Goal: Check status: Check status

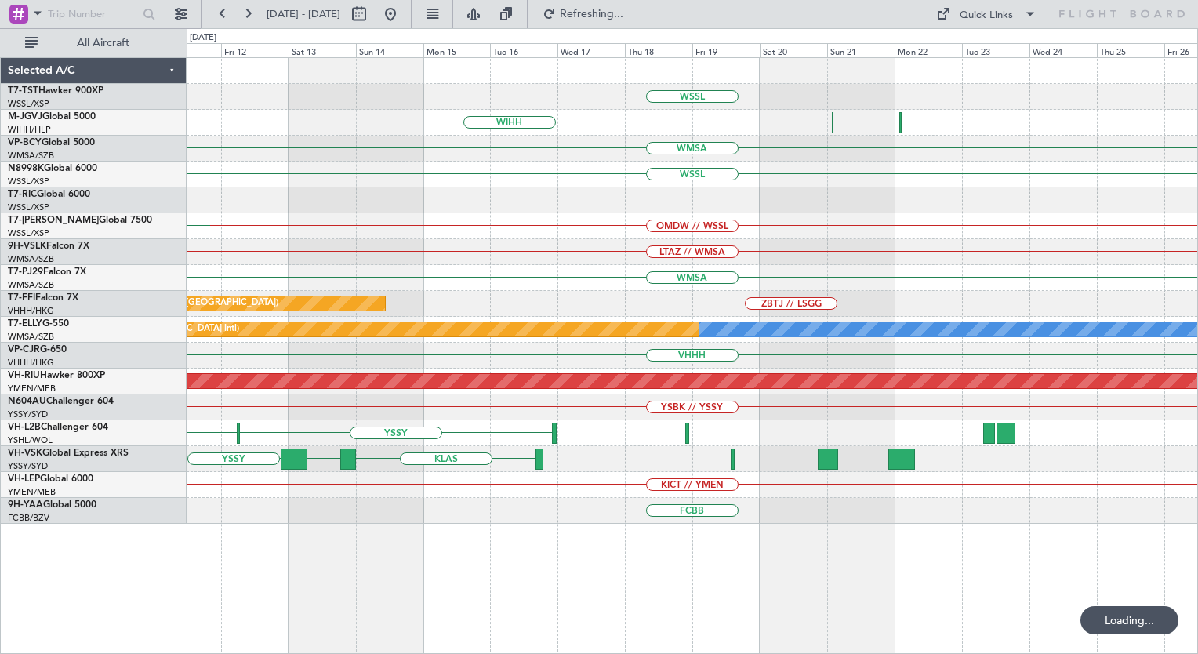
click at [6, 502] on div "WSSL WIHH WMSA WSSL OMDW // WSSL KPHL PANC KEWR LTAZ // WMSA WMSA ZBTJ // LSGG …" at bounding box center [599, 341] width 1198 height 626
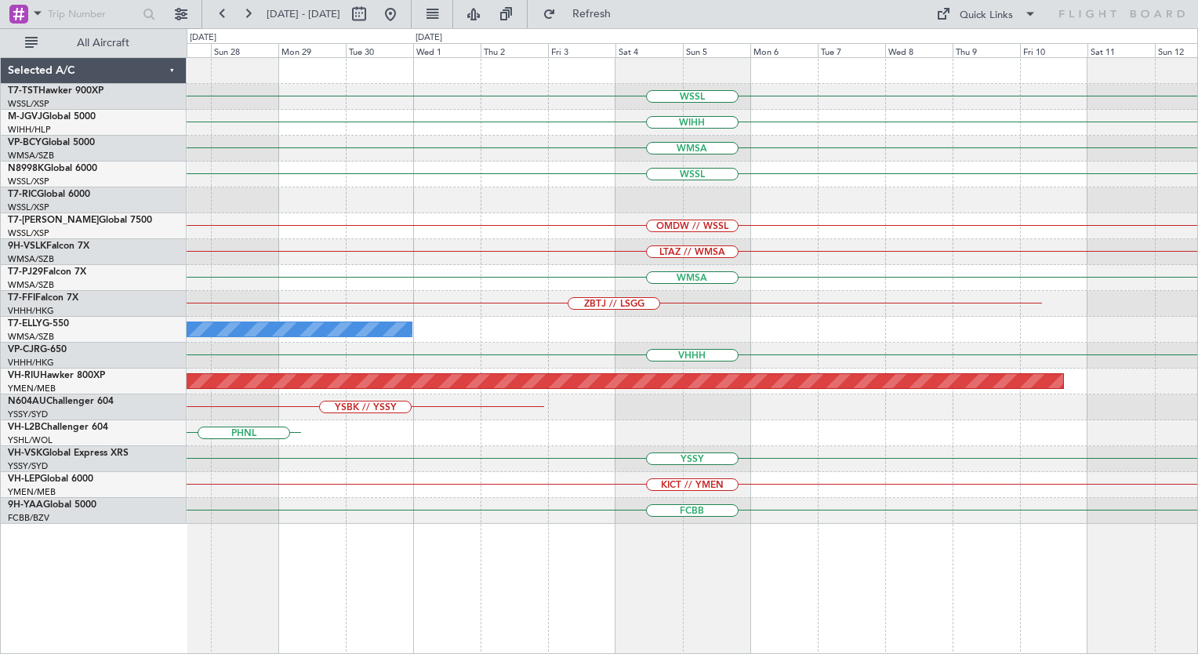
click at [44, 430] on div "WSSL WIHH WMSA WSSL OMDW // WSSL LTAZ // WMSA WMSA ZBTJ // LSGG MEL VHHH Planne…" at bounding box center [599, 341] width 1198 height 626
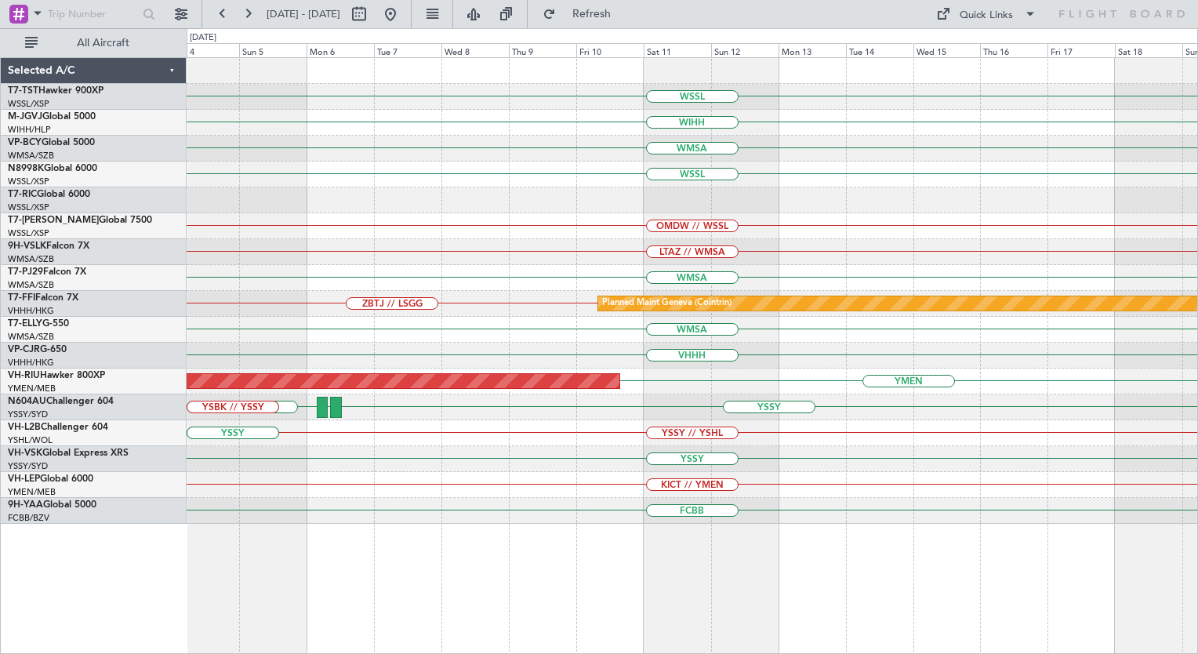
click at [459, 481] on div "WSSL WIHH WMSA WSSL OMDW // WSSL LTAZ // WMSA WMSA Planned Maint Geneva (Cointr…" at bounding box center [692, 355] width 1011 height 597
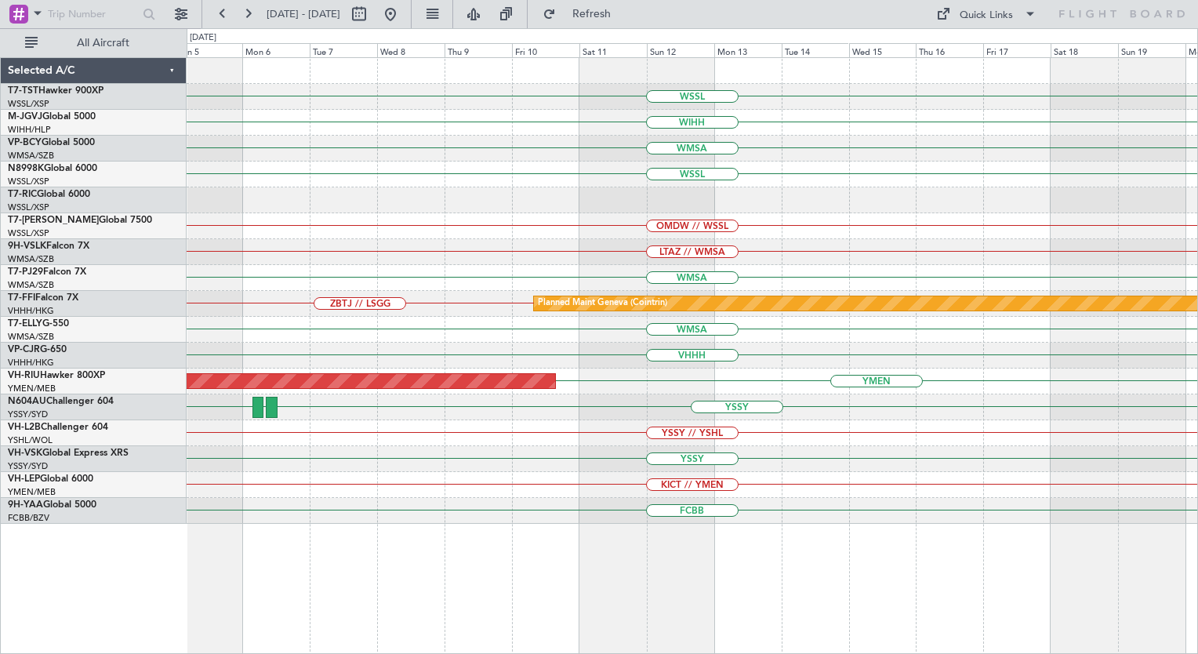
click at [724, 466] on div "WSSL WIHH WMSA WSSL OMDW // WSSL LTAZ // WMSA WMSA ZBTJ // LSGG Planned Maint G…" at bounding box center [692, 291] width 1011 height 466
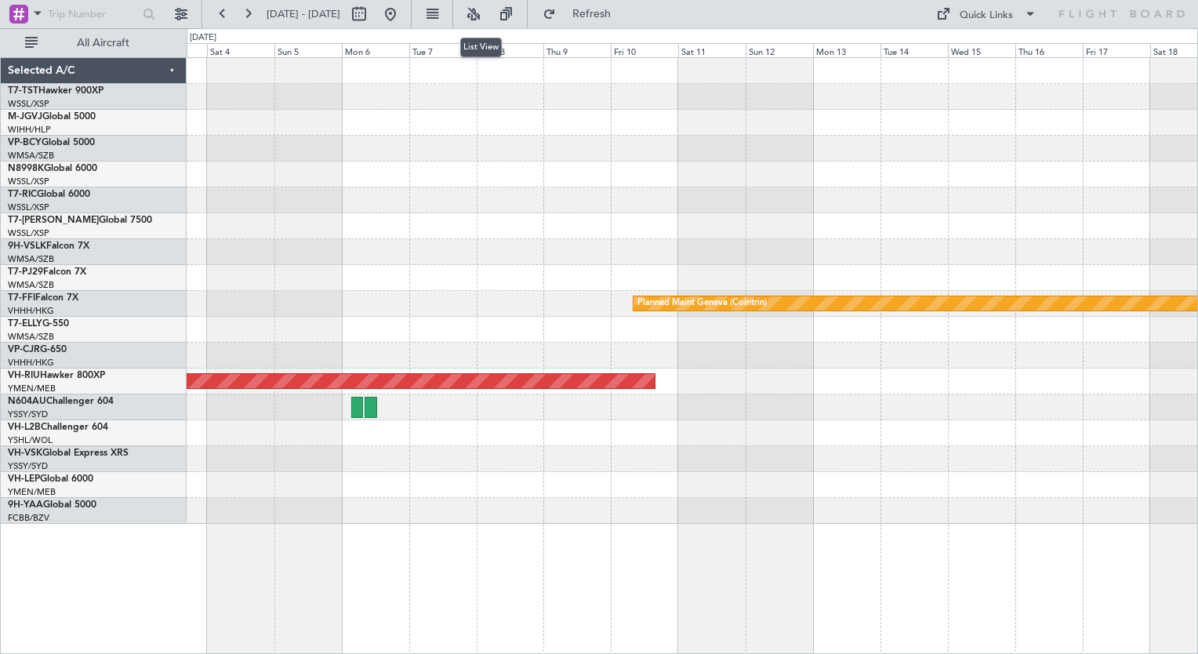
click at [445, 11] on button at bounding box center [431, 14] width 25 height 25
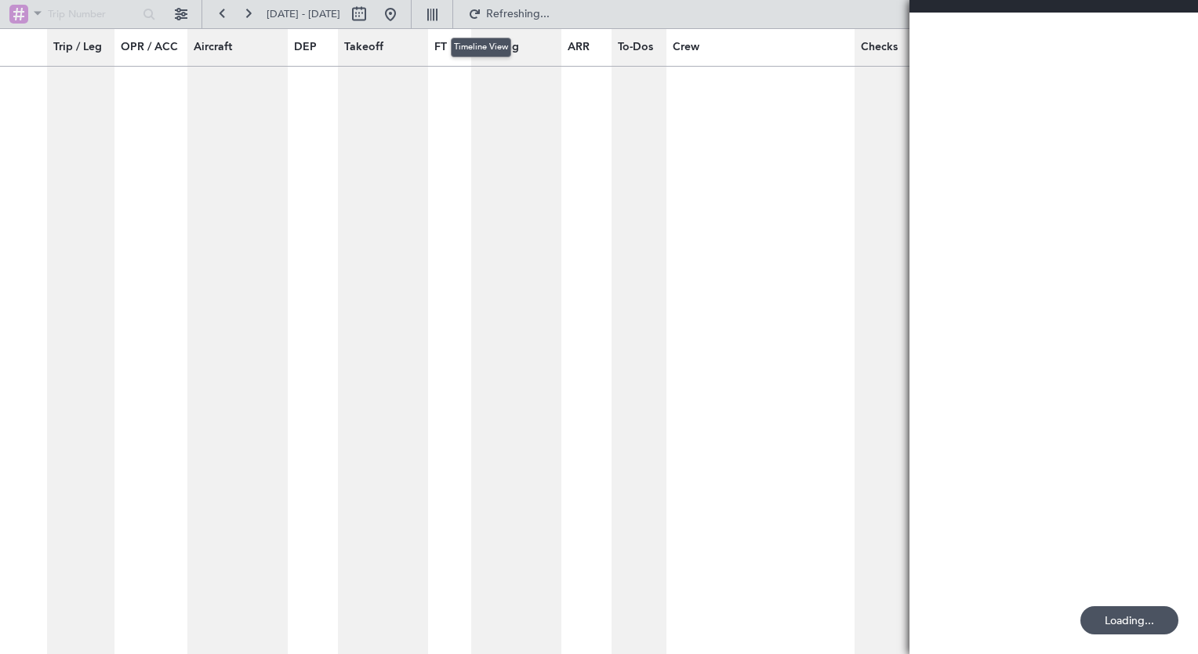
click at [445, 11] on button at bounding box center [431, 14] width 25 height 25
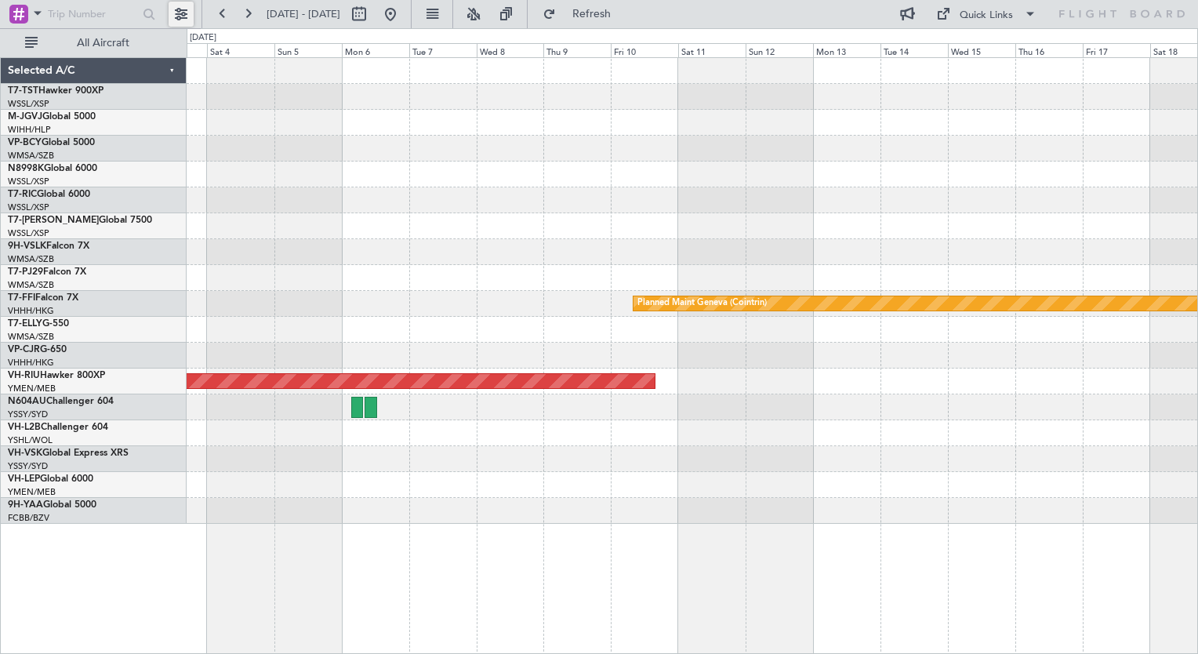
click at [182, 14] on button at bounding box center [181, 14] width 25 height 25
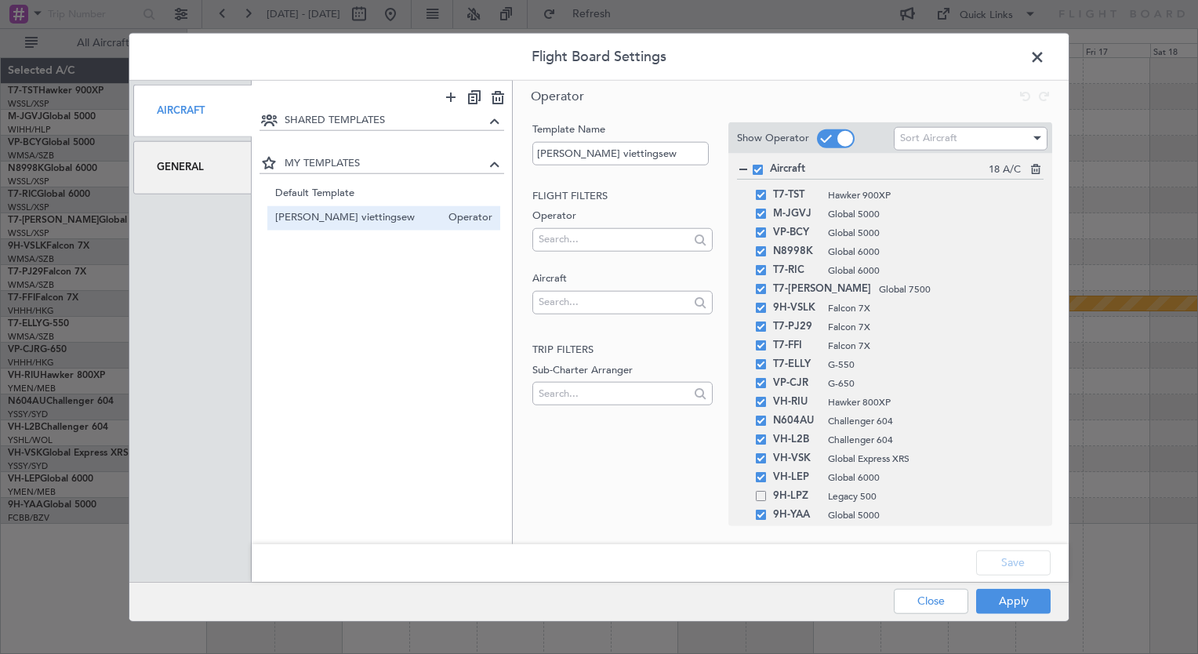
click at [194, 158] on div "General" at bounding box center [192, 167] width 118 height 53
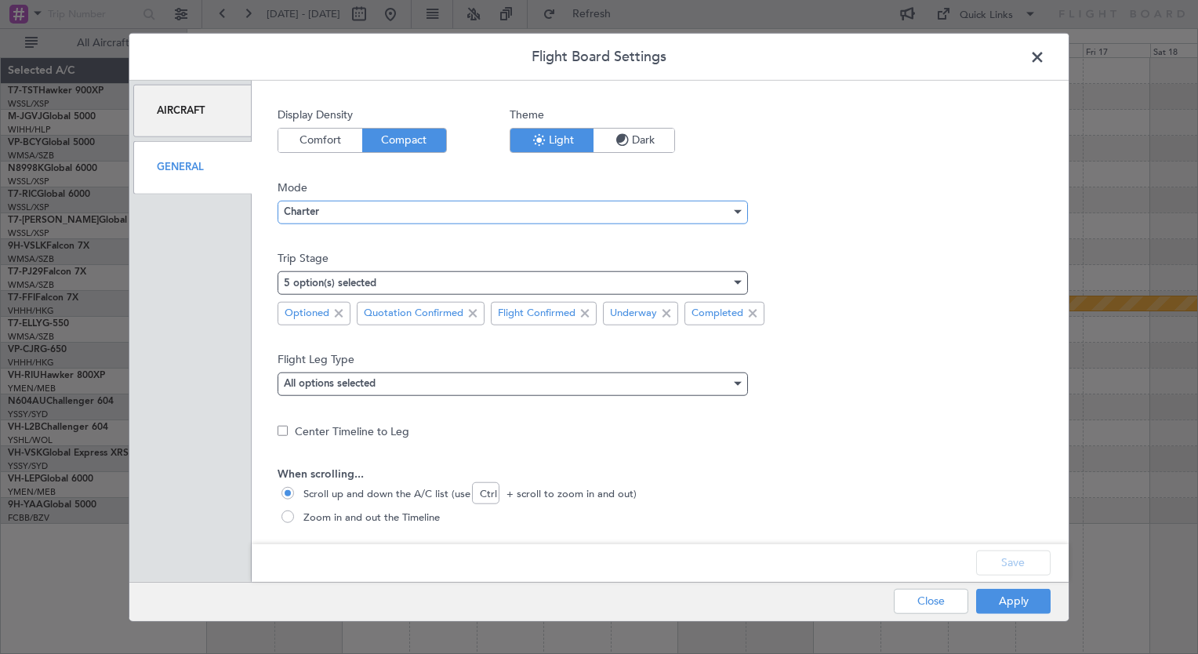
click at [302, 207] on span "Charter" at bounding box center [301, 212] width 35 height 10
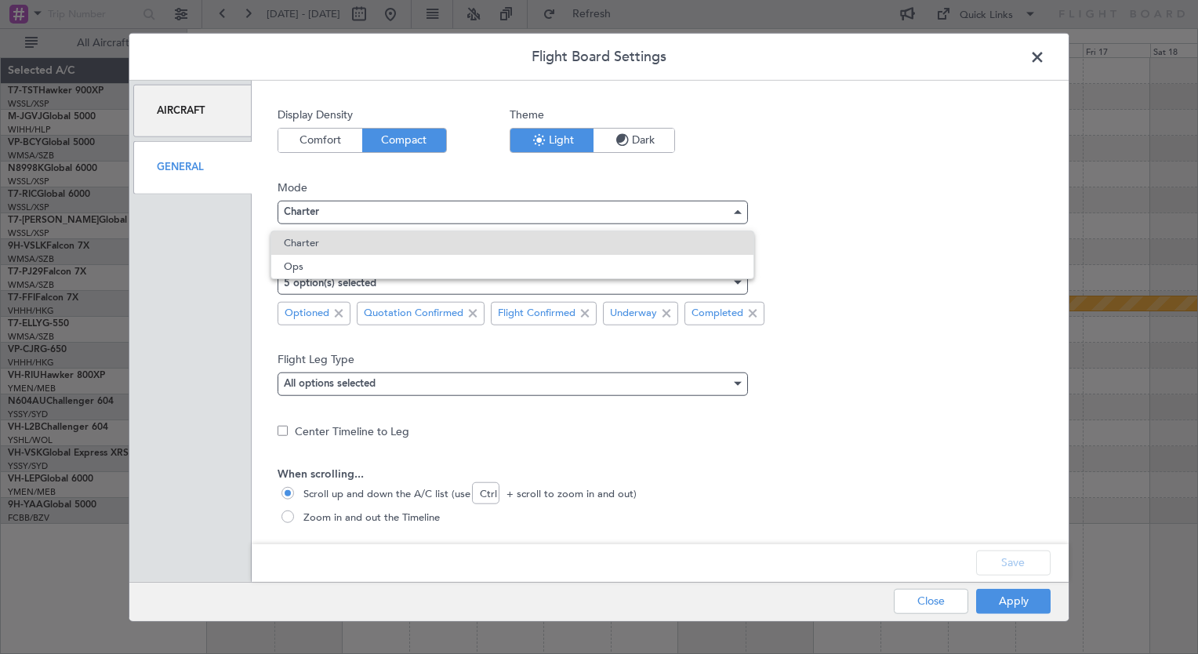
click at [302, 205] on div at bounding box center [599, 327] width 1198 height 654
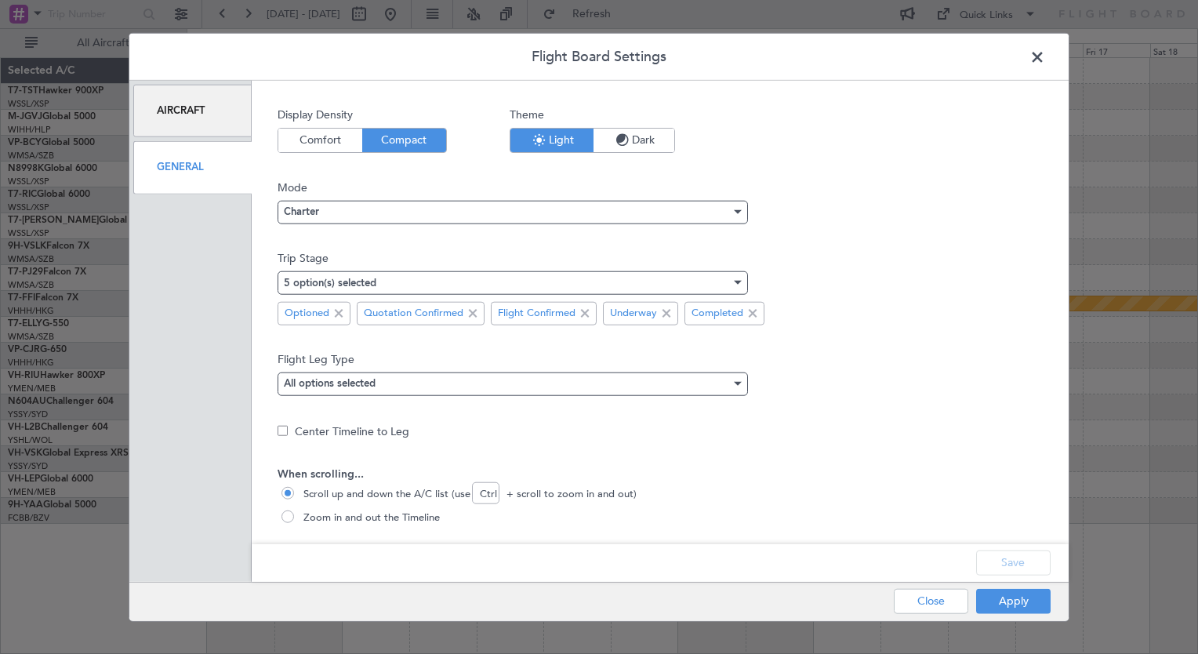
click at [1045, 58] on span at bounding box center [1045, 60] width 0 height 31
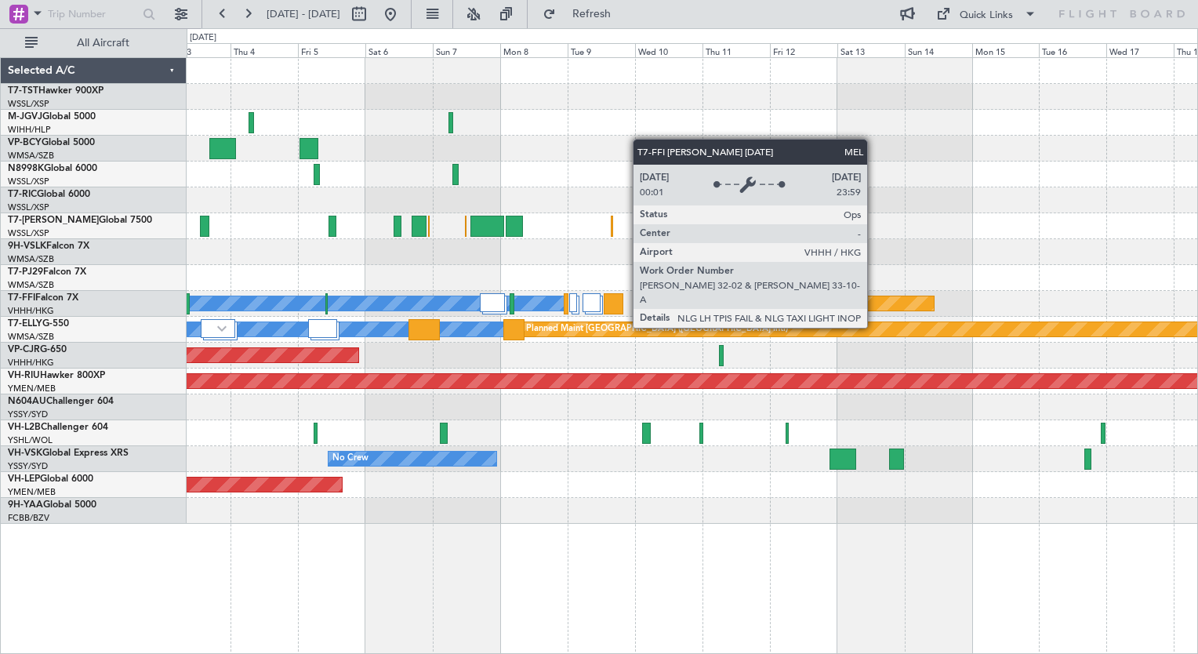
click at [119, 251] on div "Planned Maint Singapore (Seletar) Planned Maint Singapore (Seletar) Planned Mai…" at bounding box center [599, 341] width 1198 height 626
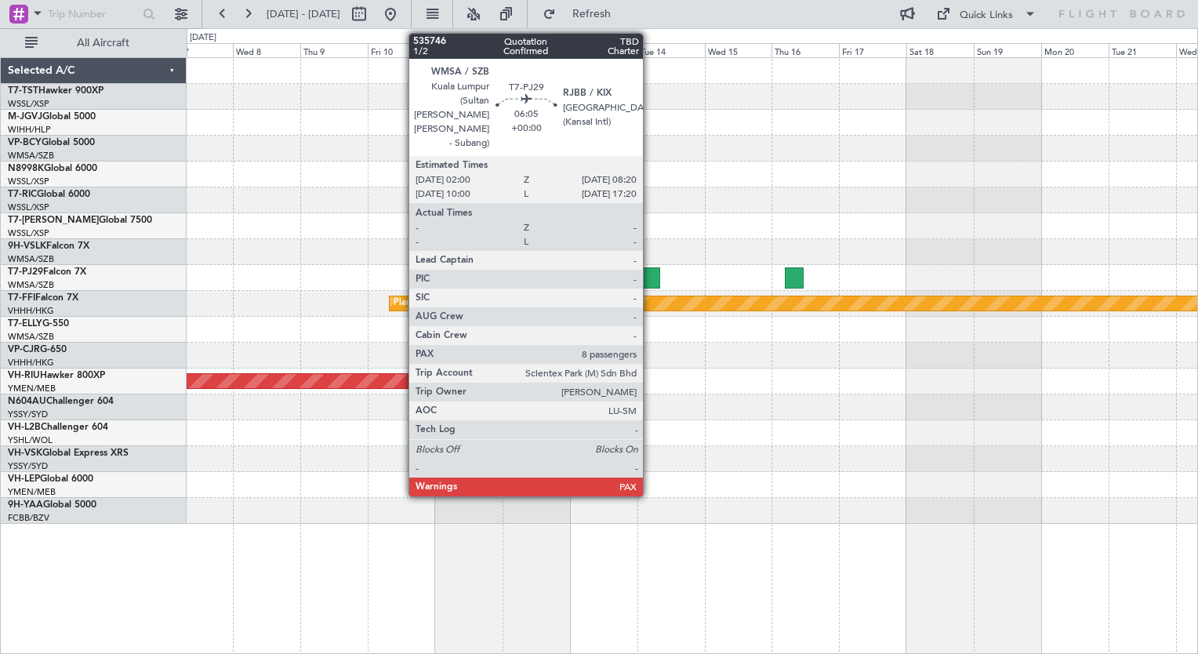
click at [650, 281] on div at bounding box center [651, 277] width 18 height 21
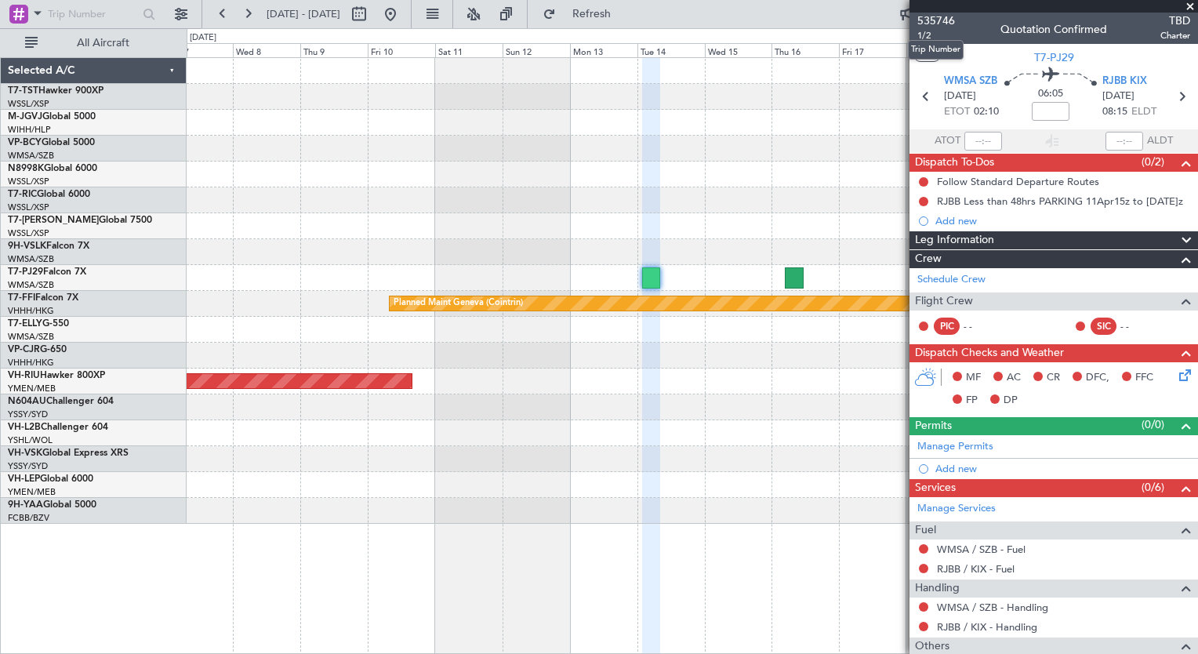
click at [941, 20] on span "535746" at bounding box center [936, 21] width 38 height 16
